Goal: Entertainment & Leisure: Consume media (video, audio)

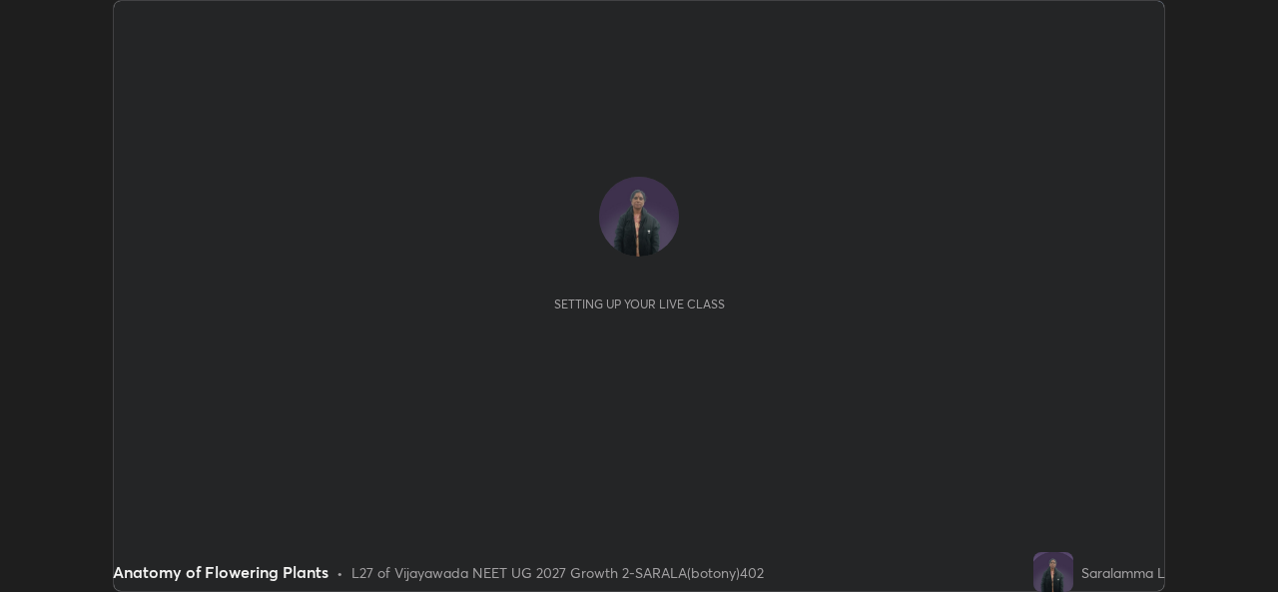
scroll to position [592, 1277]
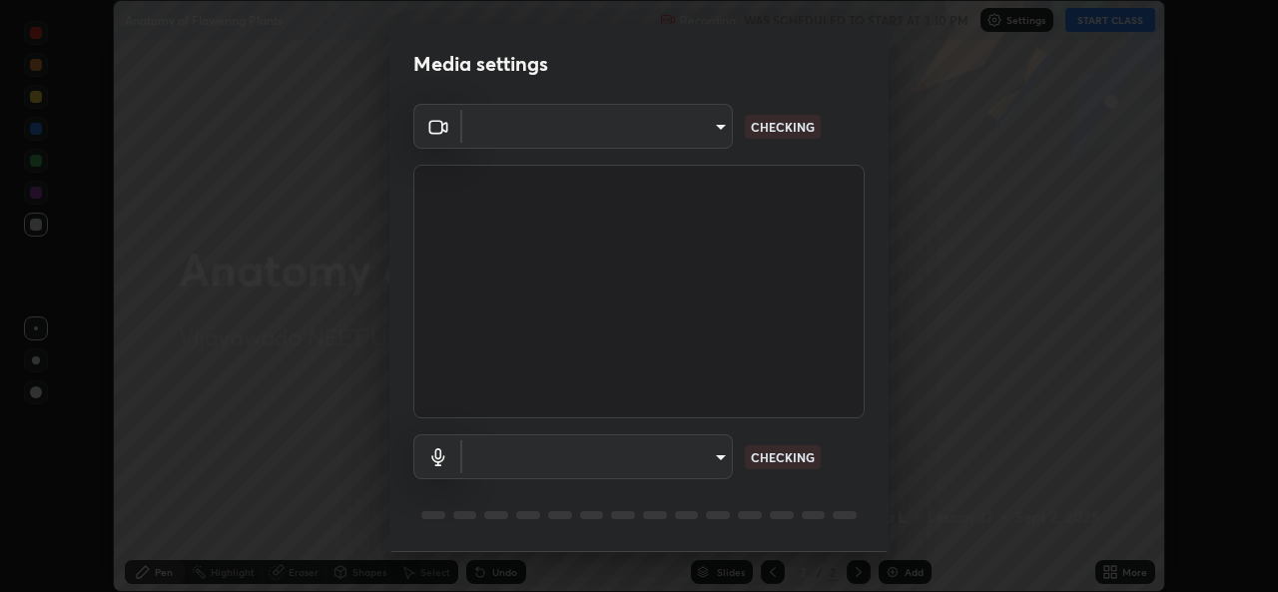
type input "03d5b1e328775286ef50ca9e691cdbc5b29e44cb463622e7fe7d5ef11c4b5cfc"
type input "9080ea21262a1208b49227341c5686703e049f6195c63710bc332f29cf707cad"
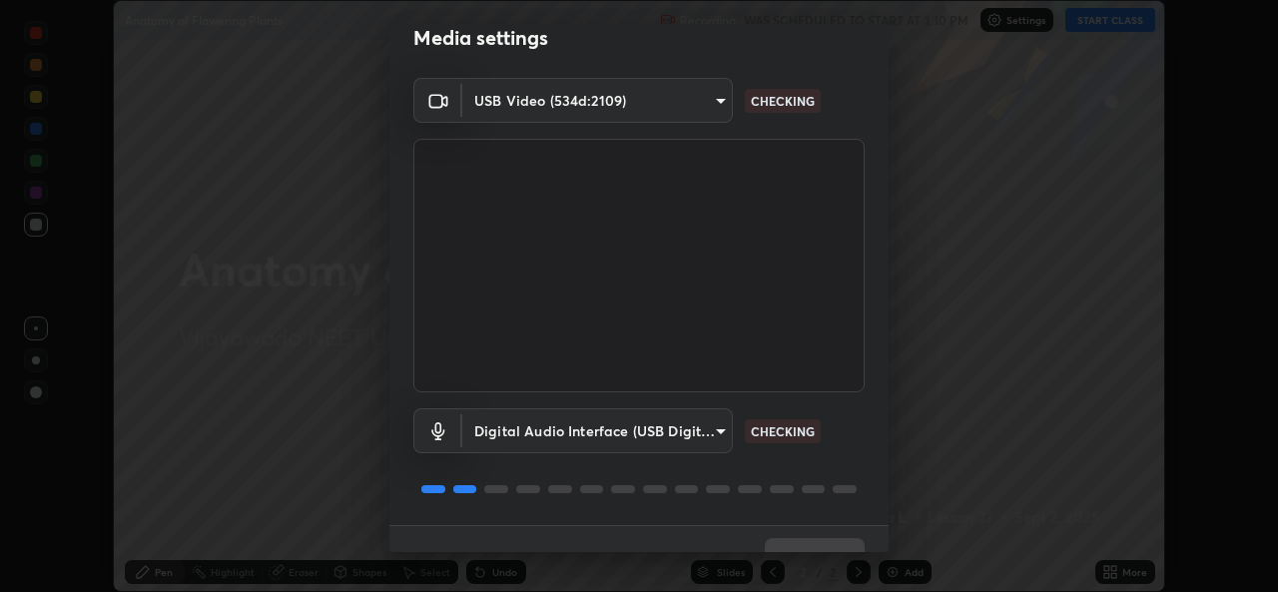
scroll to position [63, 0]
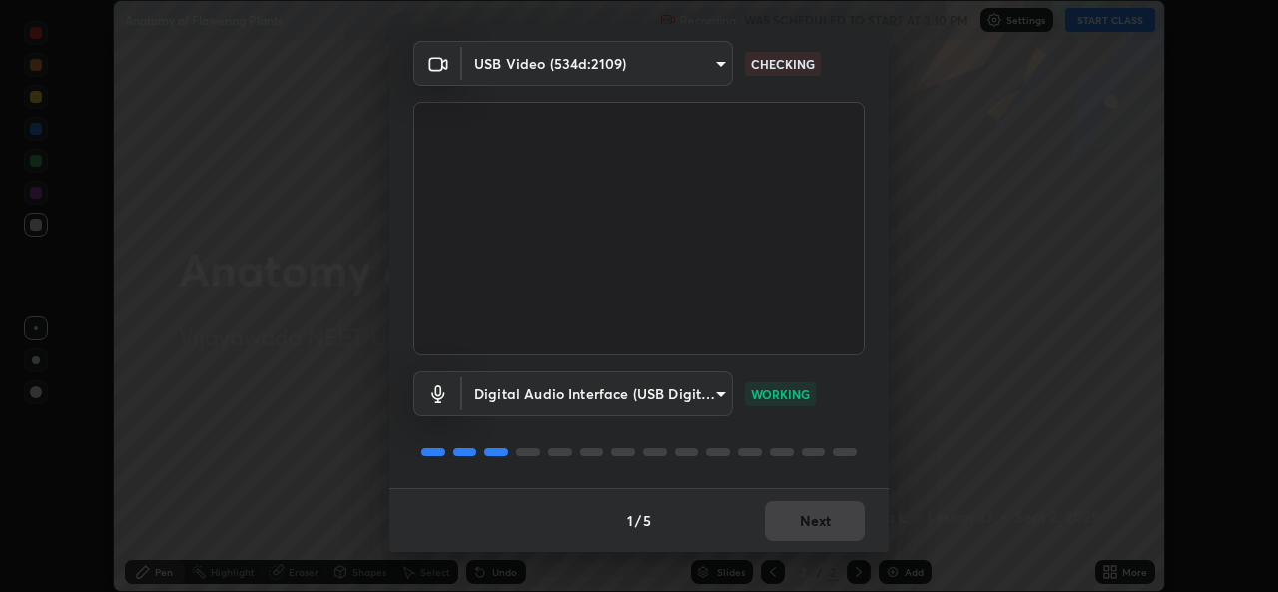
click at [810, 517] on div "1 / 5 Next" at bounding box center [638, 520] width 499 height 64
click at [808, 520] on button "Next" at bounding box center [815, 521] width 100 height 40
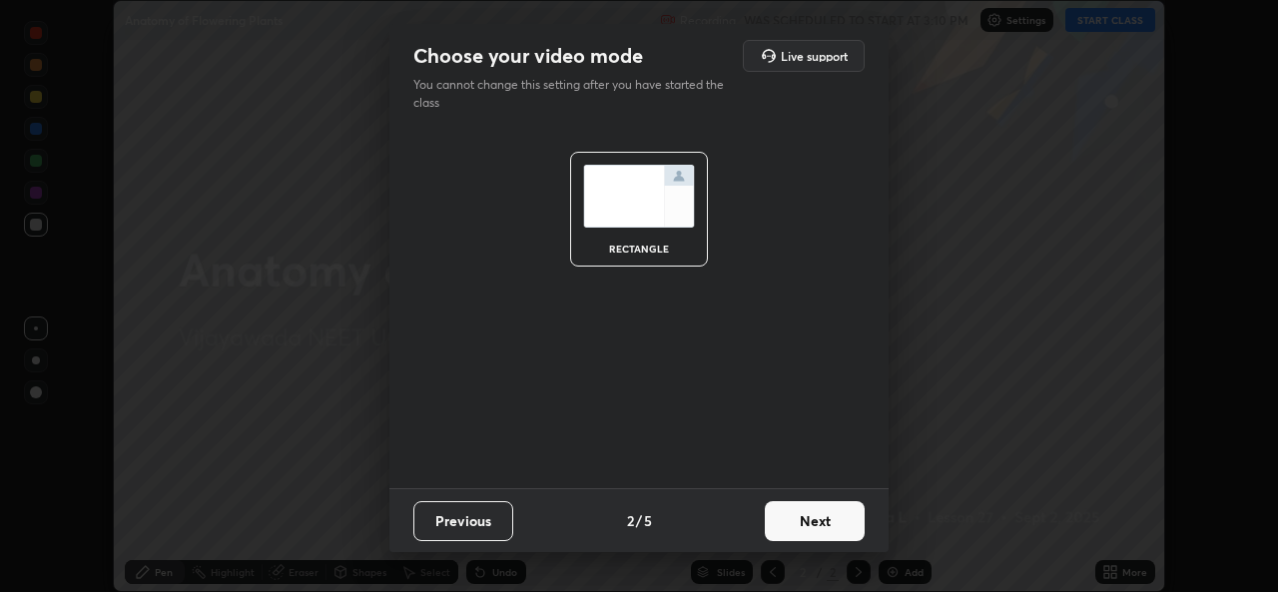
scroll to position [0, 0]
click at [806, 521] on button "Next" at bounding box center [815, 521] width 100 height 40
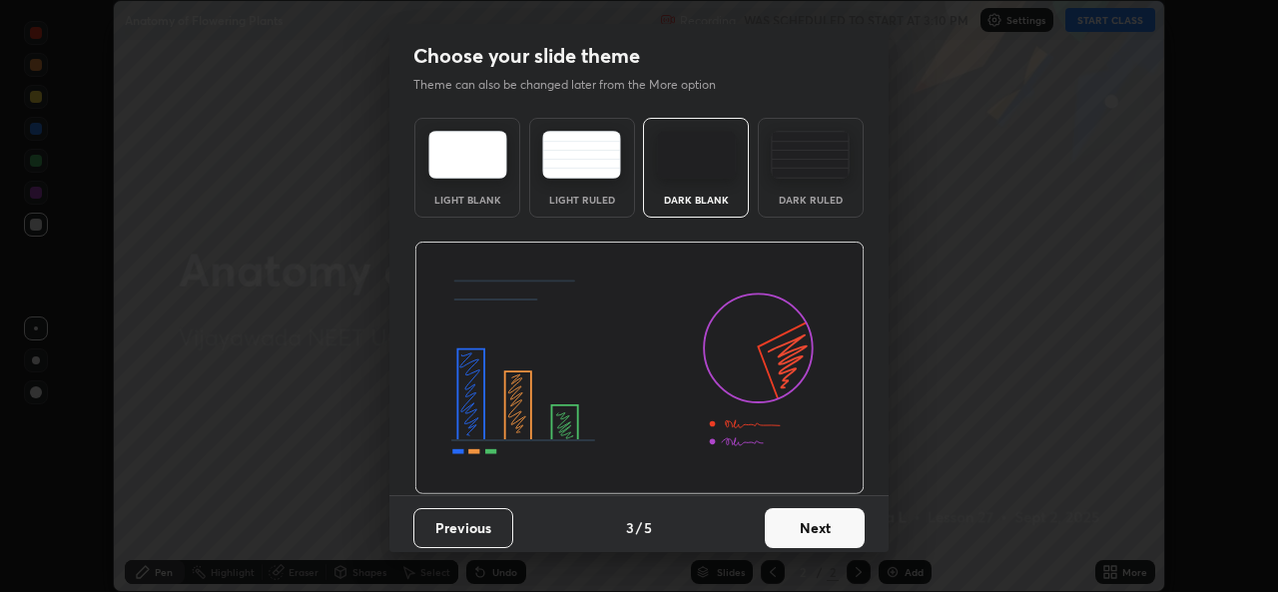
click at [809, 521] on button "Next" at bounding box center [815, 528] width 100 height 40
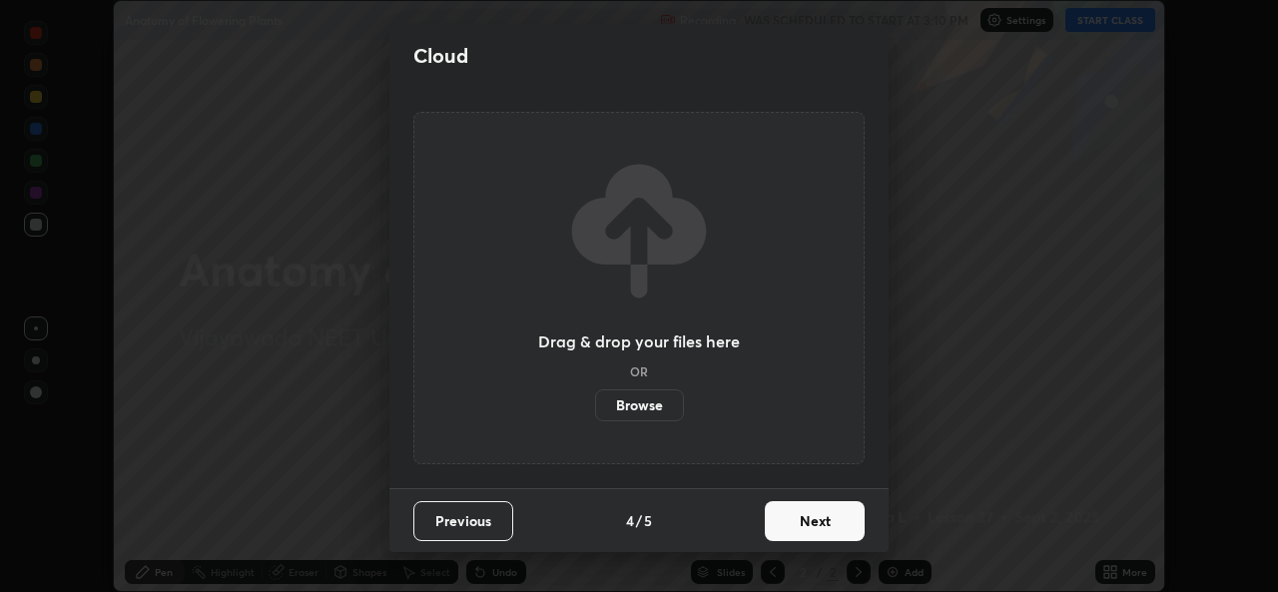
click at [808, 525] on button "Next" at bounding box center [815, 521] width 100 height 40
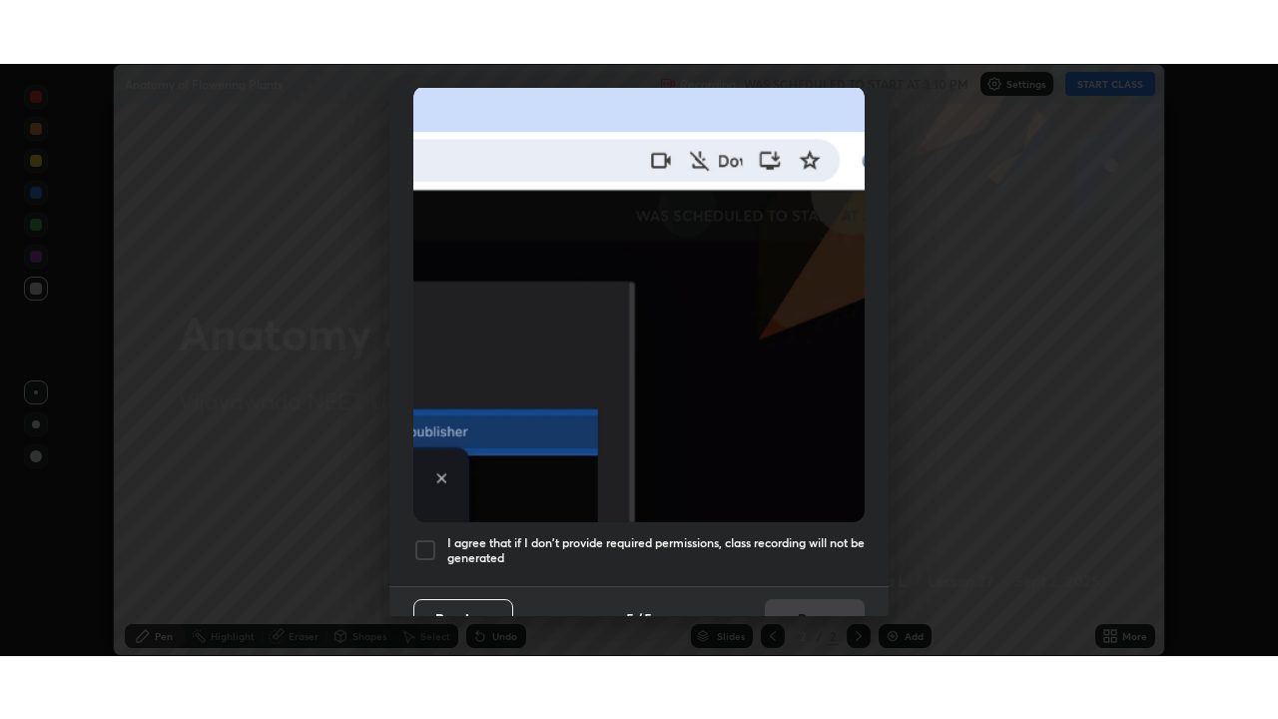
scroll to position [470, 0]
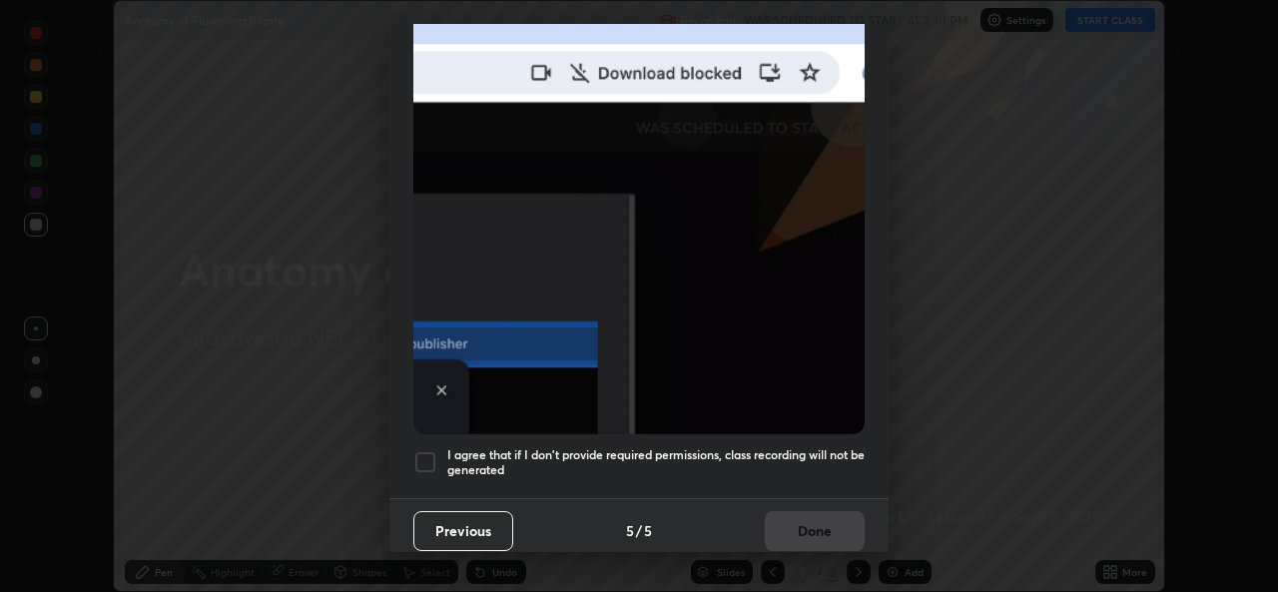
click at [430, 450] on div at bounding box center [425, 462] width 24 height 24
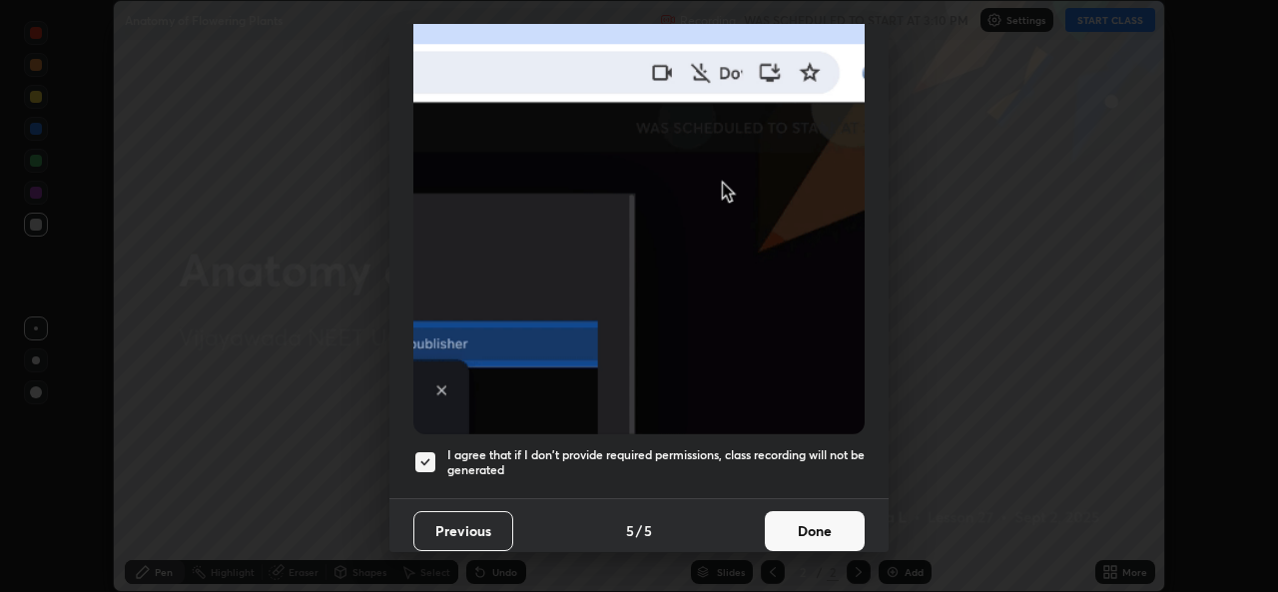
click at [816, 519] on button "Done" at bounding box center [815, 531] width 100 height 40
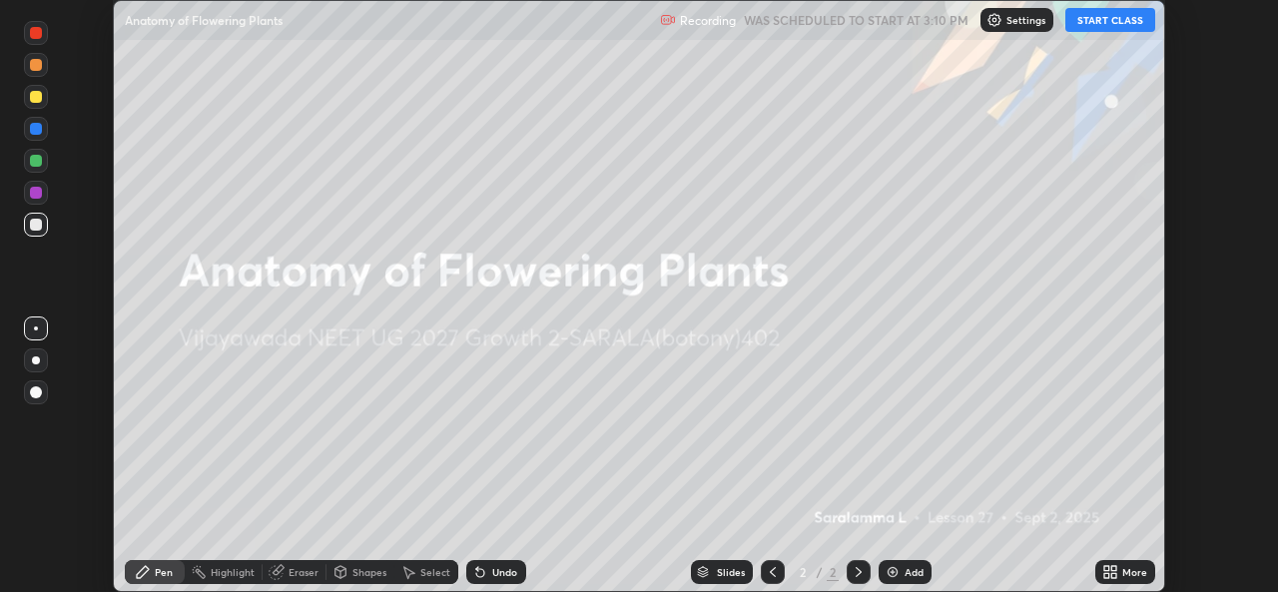
click at [1113, 568] on icon at bounding box center [1113, 568] width 5 height 5
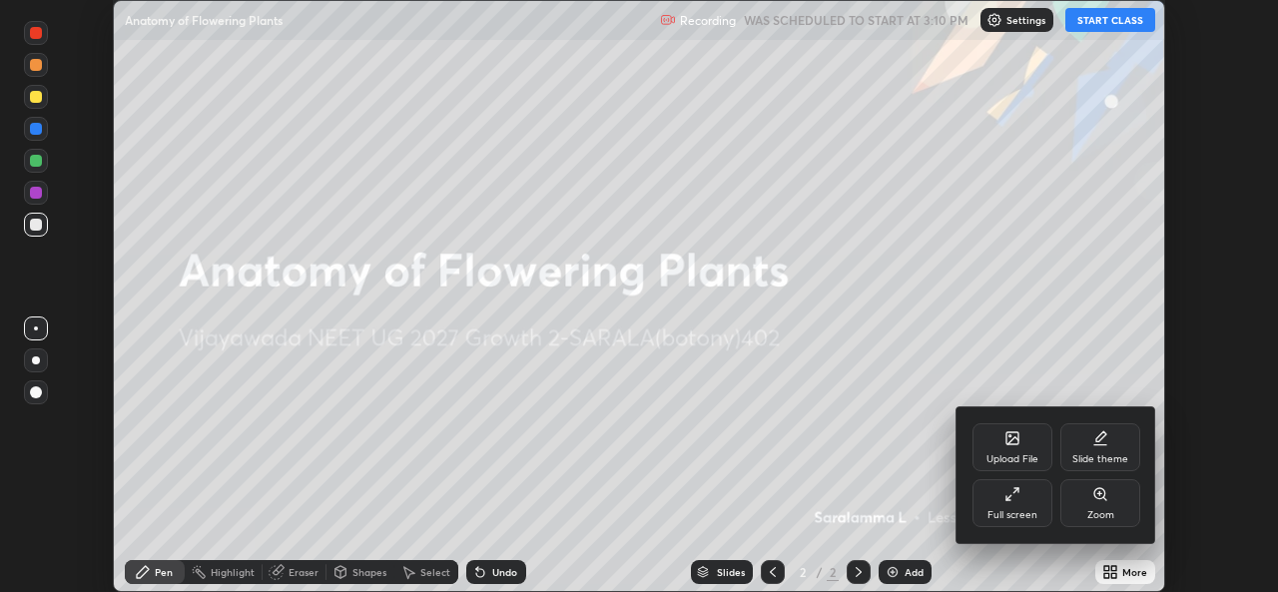
click at [1030, 510] on div "Full screen" at bounding box center [1012, 515] width 50 height 10
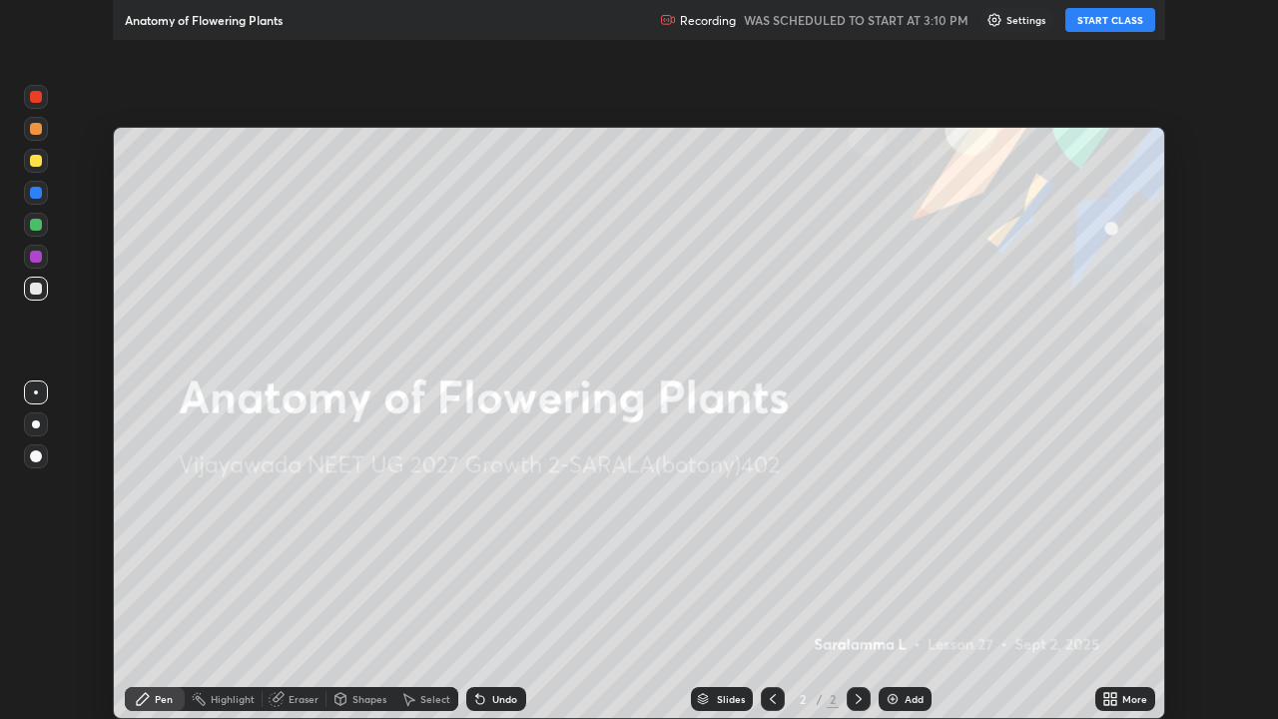
scroll to position [719, 1278]
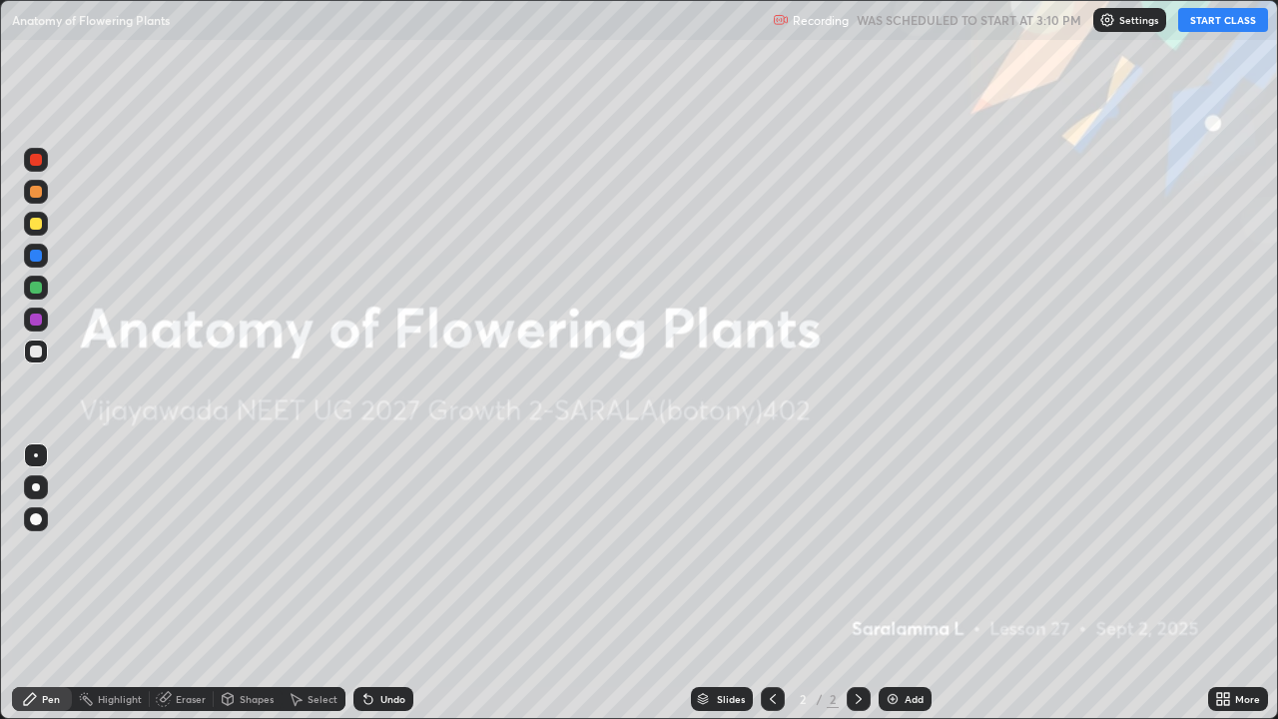
click at [890, 591] on img at bounding box center [893, 699] width 16 height 16
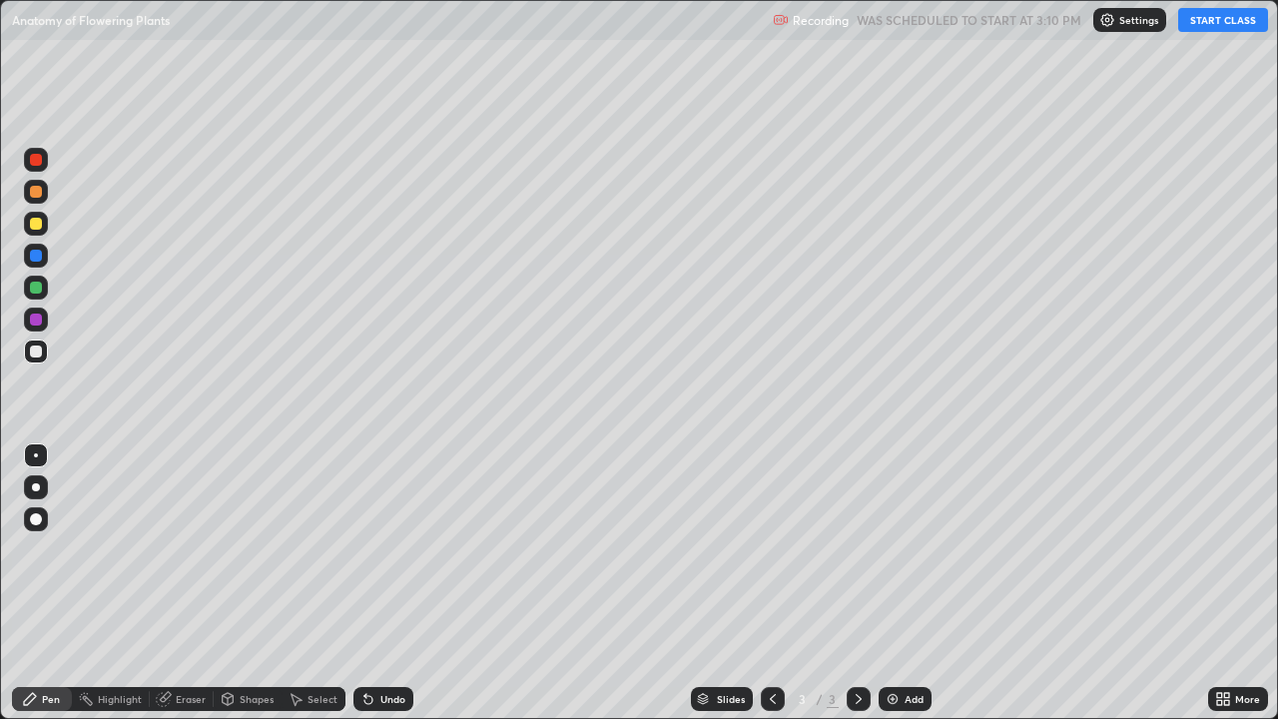
click at [1227, 18] on button "START CLASS" at bounding box center [1223, 20] width 90 height 24
click at [41, 194] on div at bounding box center [36, 192] width 12 height 12
click at [169, 591] on icon at bounding box center [164, 699] width 16 height 16
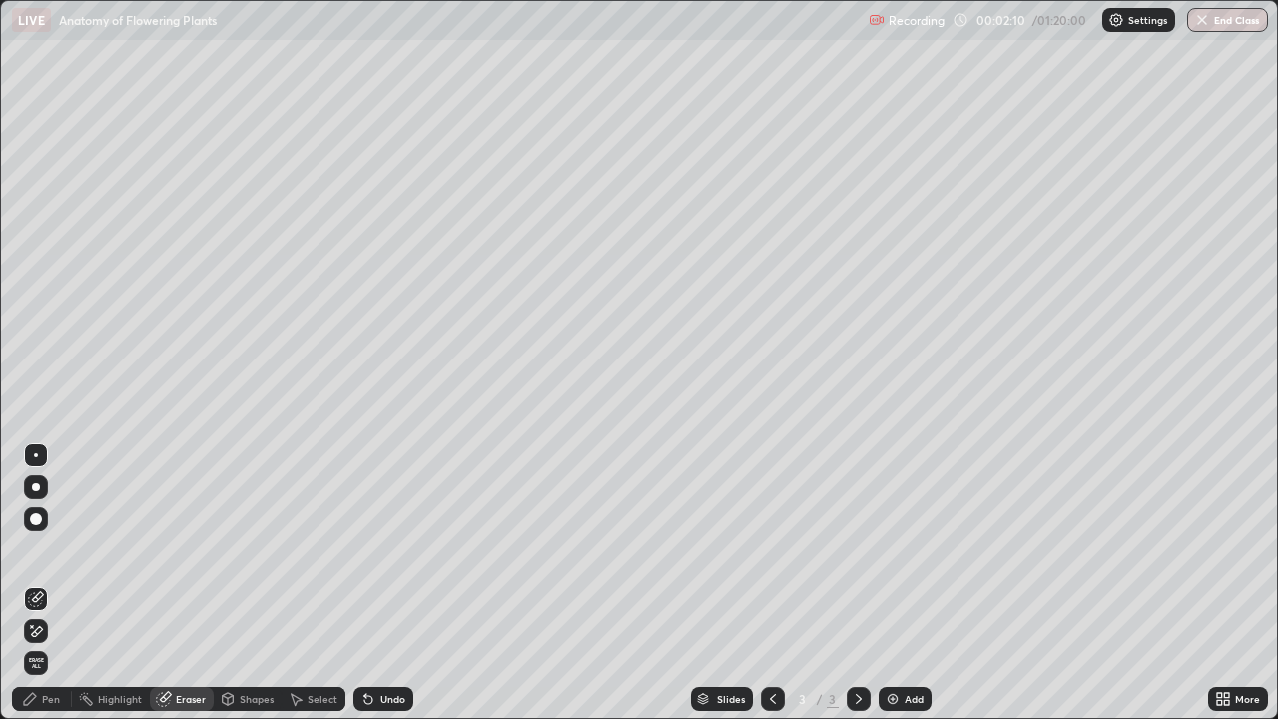
click at [28, 591] on icon at bounding box center [30, 699] width 12 height 12
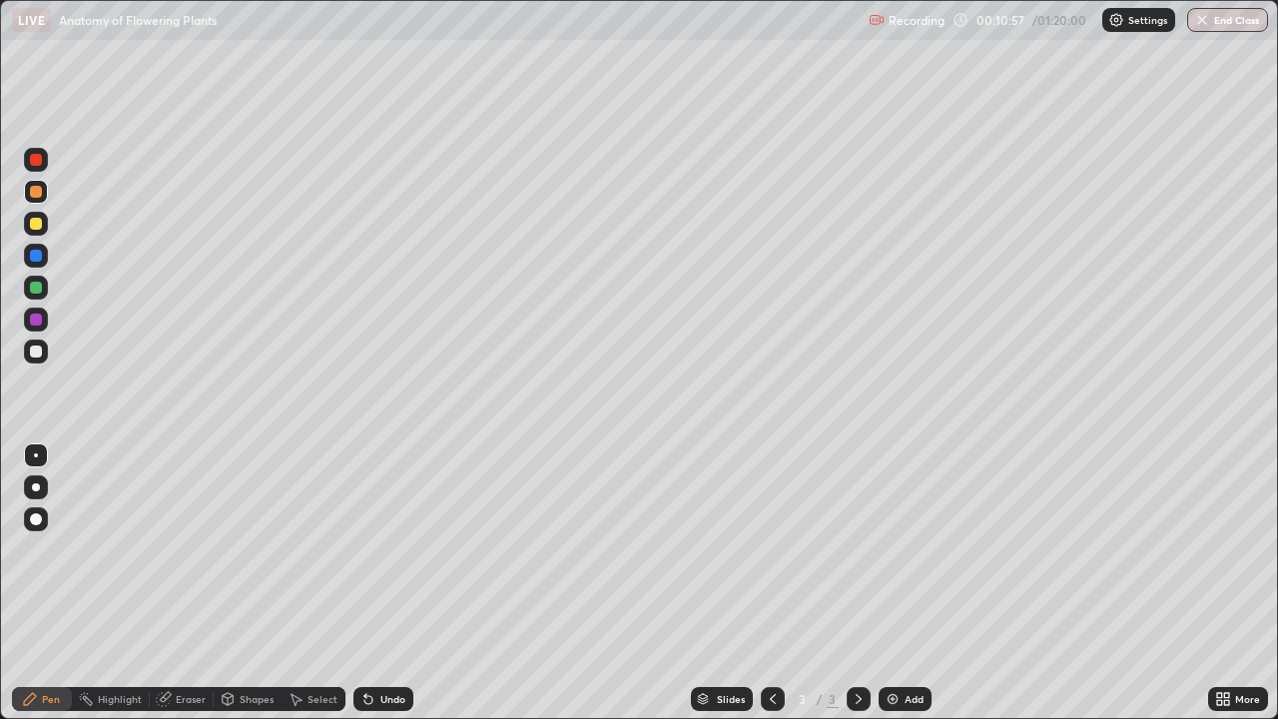
click at [887, 591] on img at bounding box center [893, 699] width 16 height 16
click at [34, 290] on div at bounding box center [36, 288] width 12 height 12
click at [31, 191] on div at bounding box center [36, 192] width 12 height 12
click at [36, 225] on div at bounding box center [36, 224] width 12 height 12
click at [889, 591] on img at bounding box center [893, 699] width 16 height 16
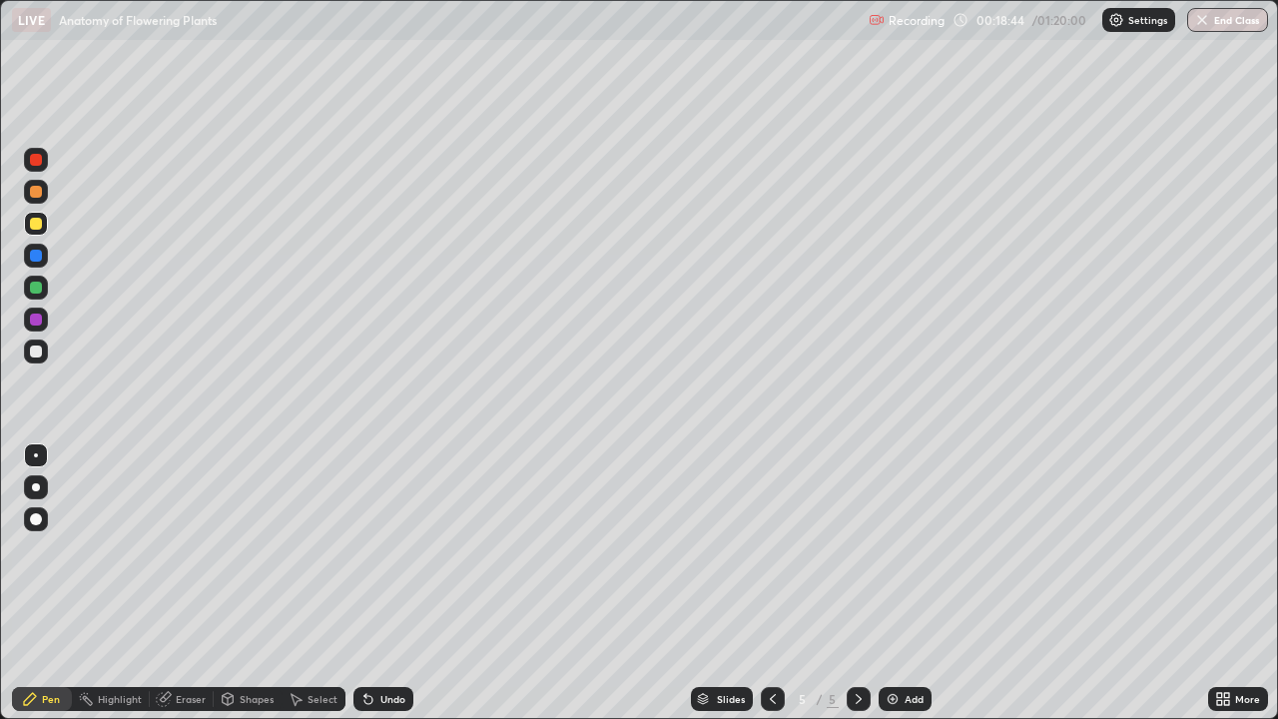
click at [39, 222] on div at bounding box center [36, 224] width 12 height 12
click at [38, 292] on div at bounding box center [36, 288] width 12 height 12
click at [34, 346] on div at bounding box center [36, 351] width 12 height 12
click at [887, 591] on img at bounding box center [893, 699] width 16 height 16
click at [37, 289] on div at bounding box center [36, 288] width 12 height 12
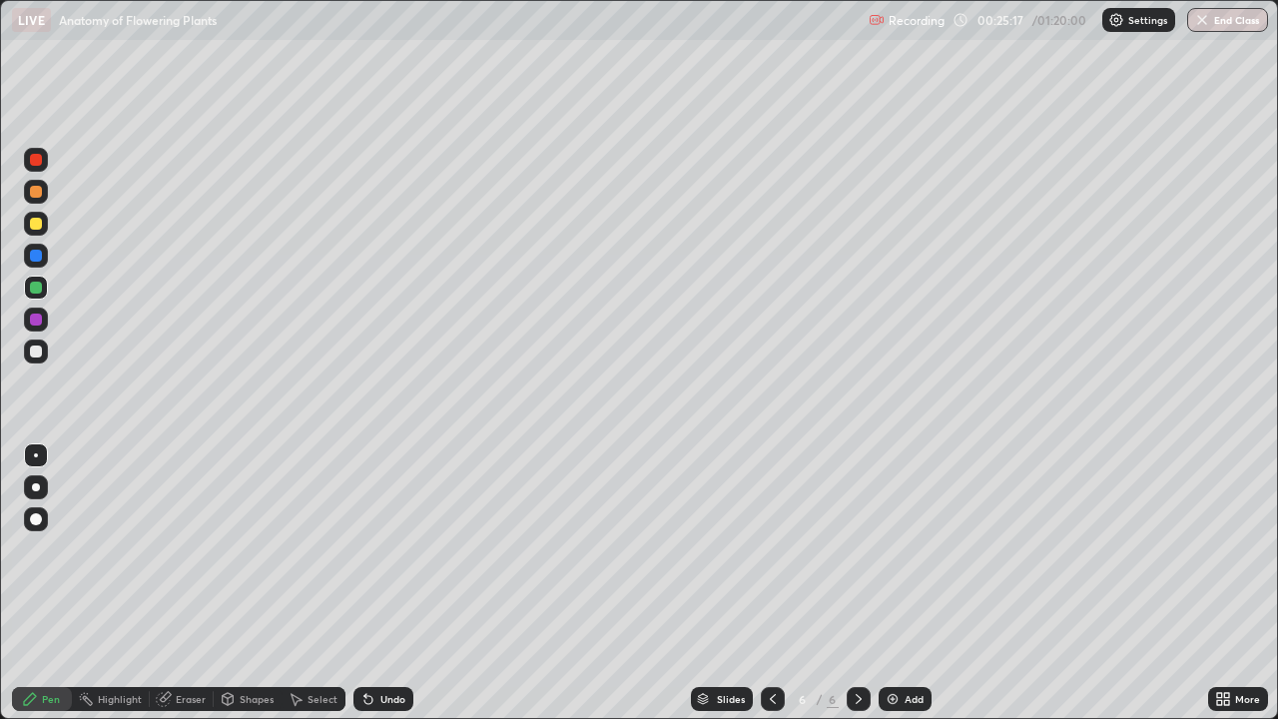
click at [39, 320] on div at bounding box center [36, 319] width 12 height 12
click at [37, 319] on div at bounding box center [36, 319] width 12 height 12
click at [39, 287] on div at bounding box center [36, 288] width 12 height 12
click at [889, 591] on img at bounding box center [893, 699] width 16 height 16
click at [36, 350] on div at bounding box center [36, 351] width 12 height 12
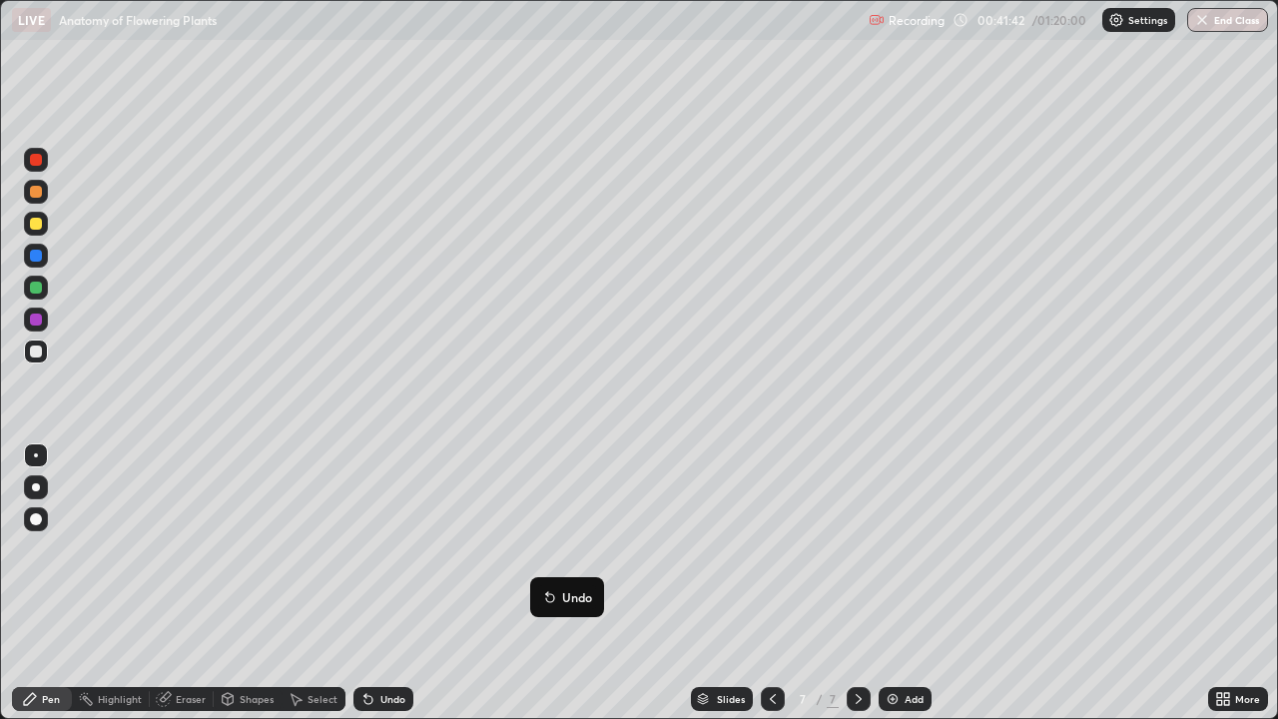
click at [893, 591] on img at bounding box center [893, 699] width 16 height 16
